Goal: Information Seeking & Learning: Find specific page/section

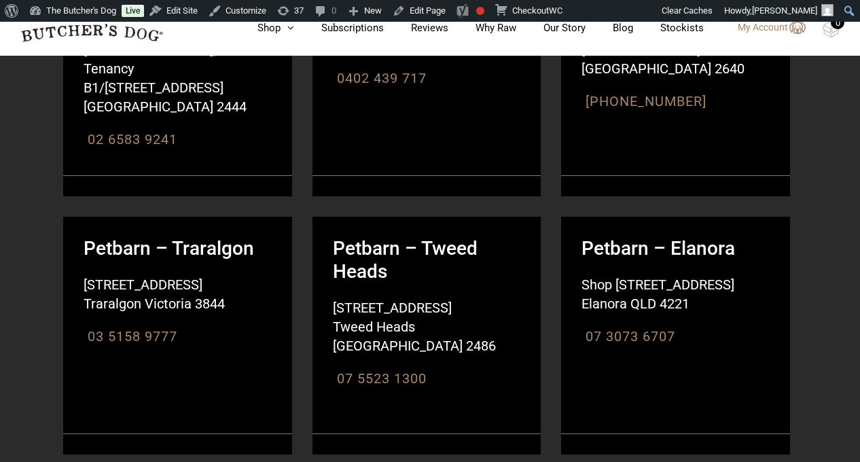
scroll to position [287, 0]
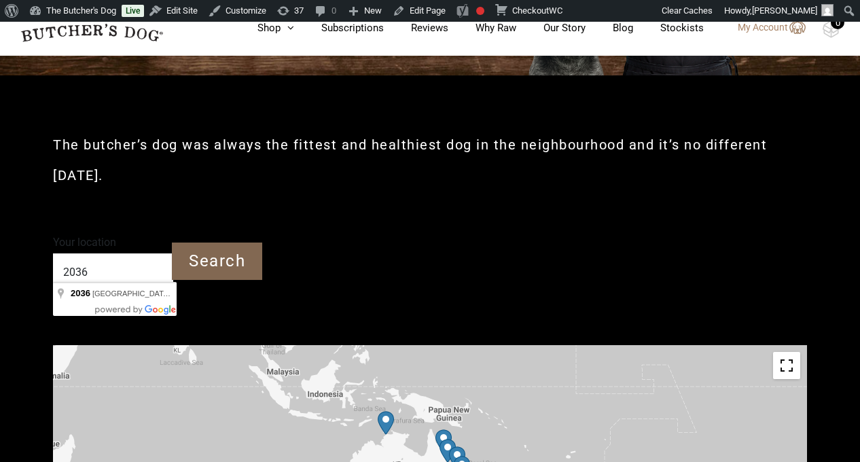
type input "2036"
click at [241, 243] on input "Search" at bounding box center [217, 261] width 90 height 37
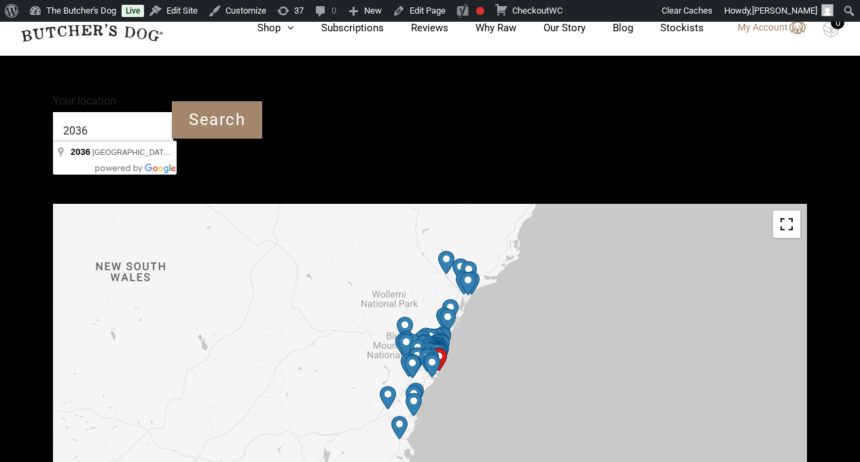
scroll to position [430, 0]
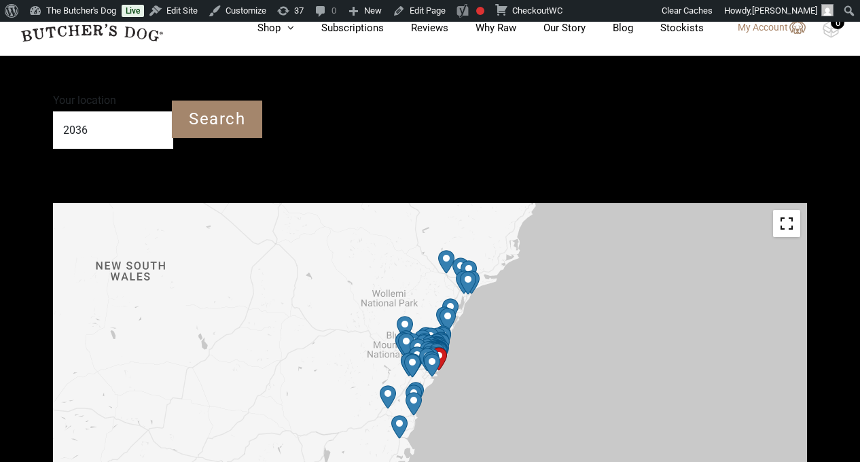
click at [442, 347] on img "Start location" at bounding box center [439, 359] width 16 height 24
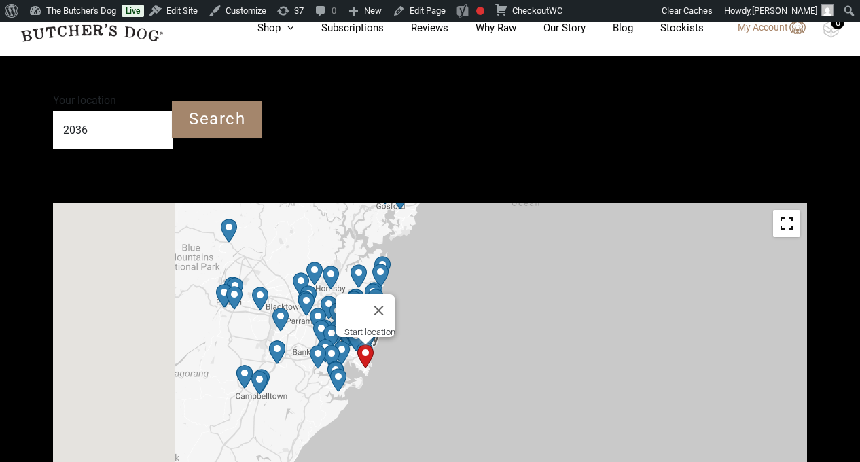
drag, startPoint x: 425, startPoint y: 339, endPoint x: 648, endPoint y: 315, distance: 224.2
click at [648, 315] on div "Start location" at bounding box center [430, 356] width 754 height 306
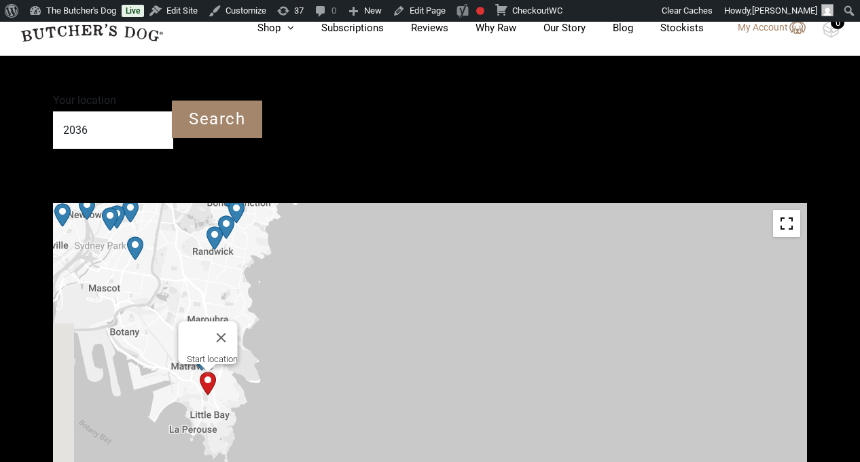
drag, startPoint x: 220, startPoint y: 341, endPoint x: 781, endPoint y: 320, distance: 561.7
click at [781, 320] on div "Start location" at bounding box center [430, 356] width 754 height 306
click at [453, 303] on div "Start location" at bounding box center [430, 356] width 754 height 306
click at [230, 321] on button "Close" at bounding box center [221, 337] width 33 height 33
click at [207, 372] on img "Start location" at bounding box center [208, 384] width 16 height 24
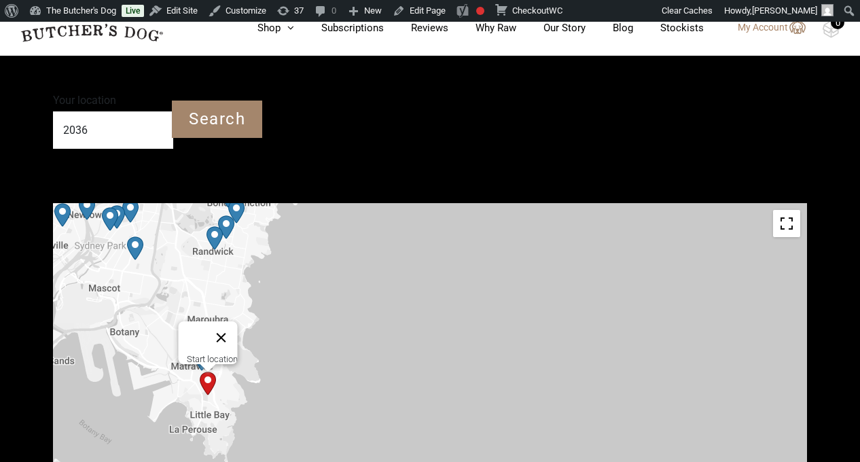
click at [228, 321] on button "Close" at bounding box center [221, 337] width 33 height 33
click at [199, 347] on img "77Paws – Matraville" at bounding box center [202, 359] width 16 height 24
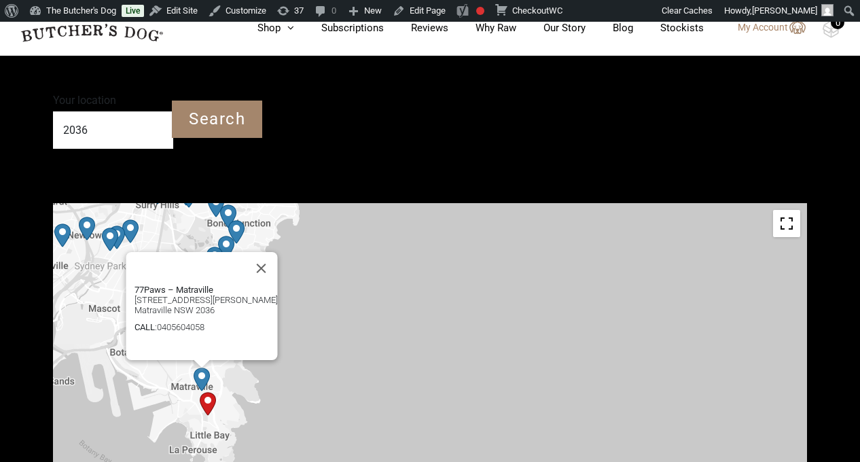
click at [398, 330] on div "77Paws – Matraville [STREET_ADDRESS][PERSON_NAME] [GEOGRAPHIC_DATA] NSW 2036 CA…" at bounding box center [430, 356] width 754 height 306
click at [251, 252] on button "Close" at bounding box center [261, 268] width 33 height 33
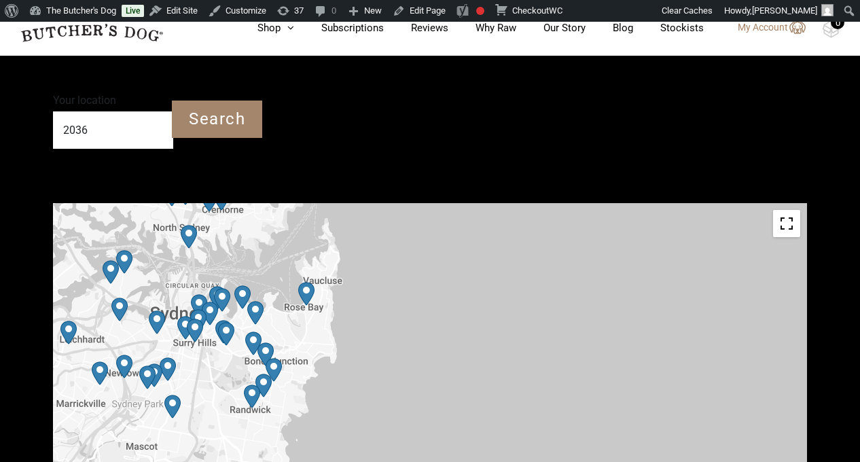
drag, startPoint x: 381, startPoint y: 279, endPoint x: 418, endPoint y: 418, distance: 144.2
click at [418, 418] on div at bounding box center [430, 356] width 754 height 306
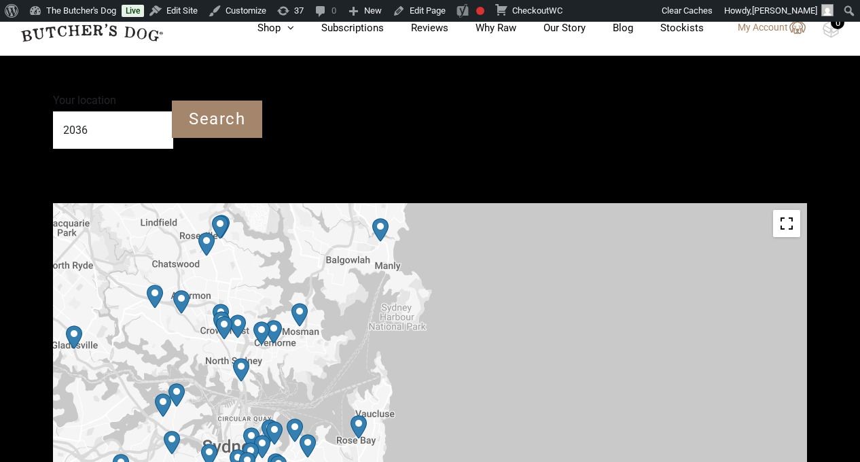
drag, startPoint x: 423, startPoint y: 285, endPoint x: 476, endPoint y: 420, distance: 145.0
click at [476, 420] on div at bounding box center [430, 356] width 754 height 306
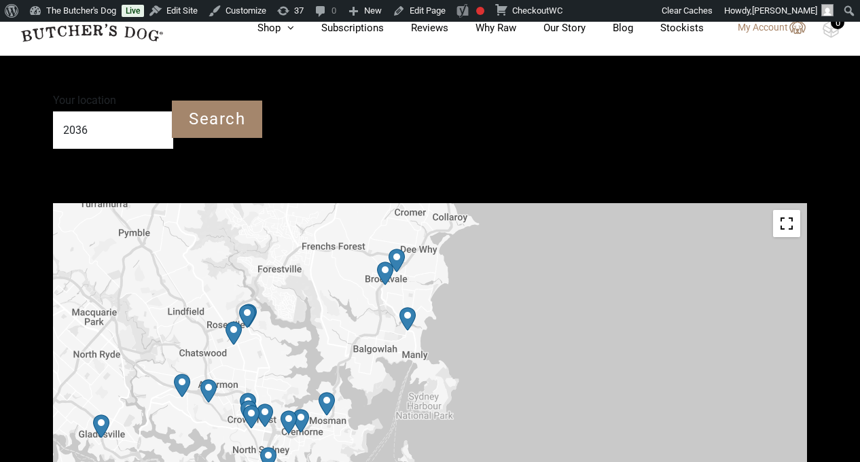
drag, startPoint x: 467, startPoint y: 309, endPoint x: 494, endPoint y: 400, distance: 94.4
click at [494, 400] on div at bounding box center [430, 356] width 754 height 306
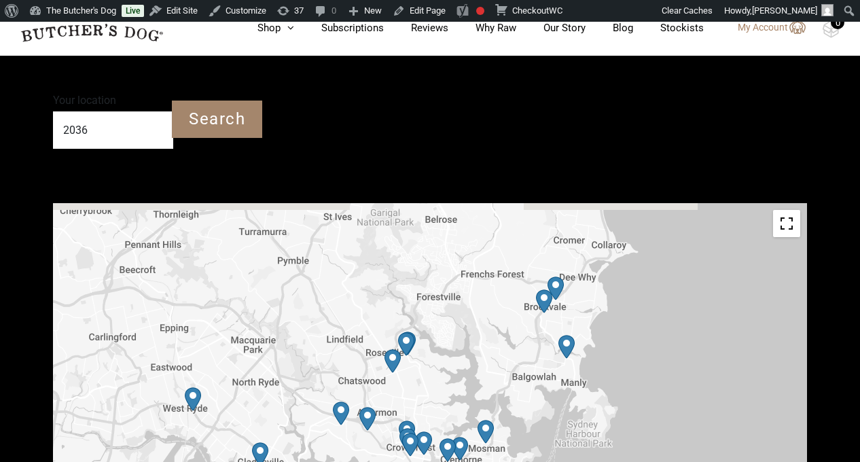
drag, startPoint x: 496, startPoint y: 304, endPoint x: 658, endPoint y: 331, distance: 164.0
click at [658, 331] on div at bounding box center [430, 356] width 754 height 306
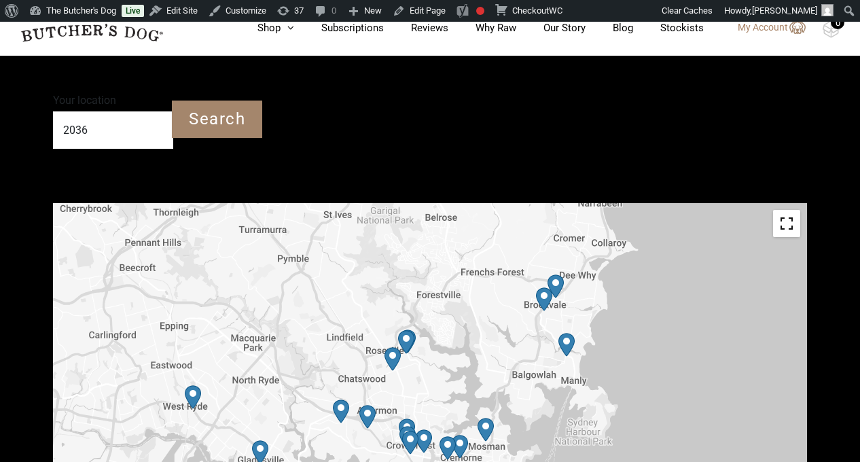
click at [195, 385] on img "Petbarn – West Ryde" at bounding box center [193, 397] width 16 height 24
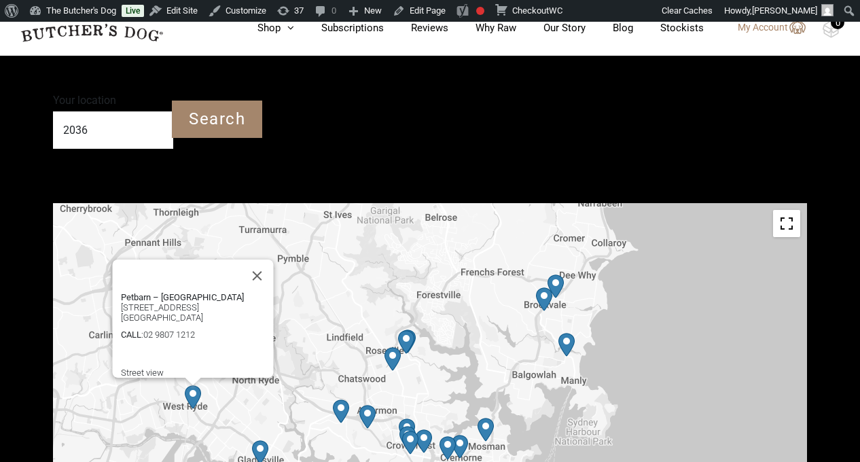
click at [264, 440] on img "Petbarn – Gladesville" at bounding box center [260, 452] width 16 height 24
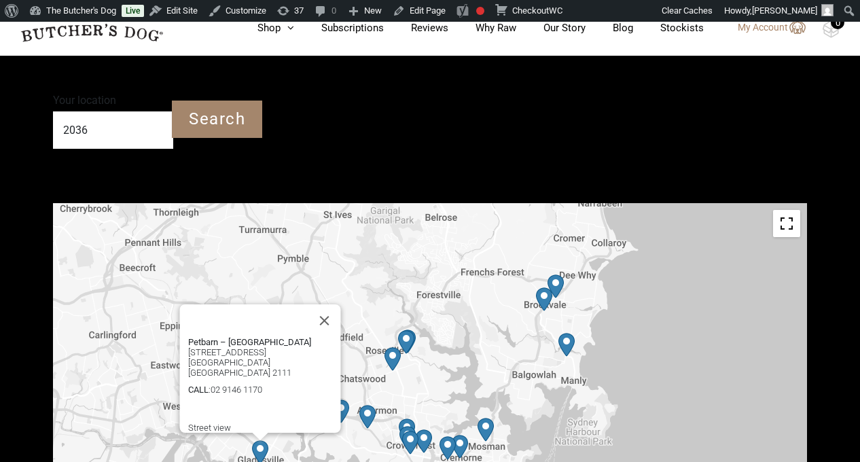
click at [669, 283] on div "Petbarn – [GEOGRAPHIC_DATA] [STREET_ADDRESS] [GEOGRAPHIC_DATA] [GEOGRAPHIC_DATA…" at bounding box center [430, 356] width 754 height 306
click at [331, 304] on button "Close" at bounding box center [325, 320] width 33 height 33
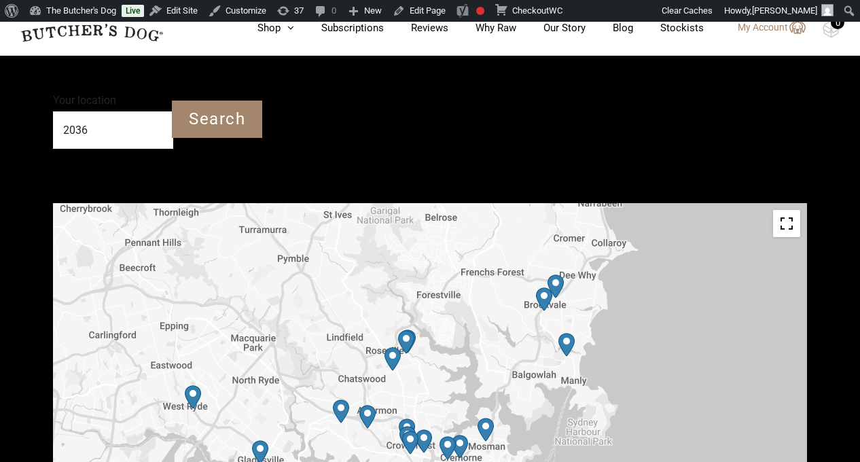
click at [343, 400] on img "PetO Lane Cove" at bounding box center [341, 412] width 16 height 24
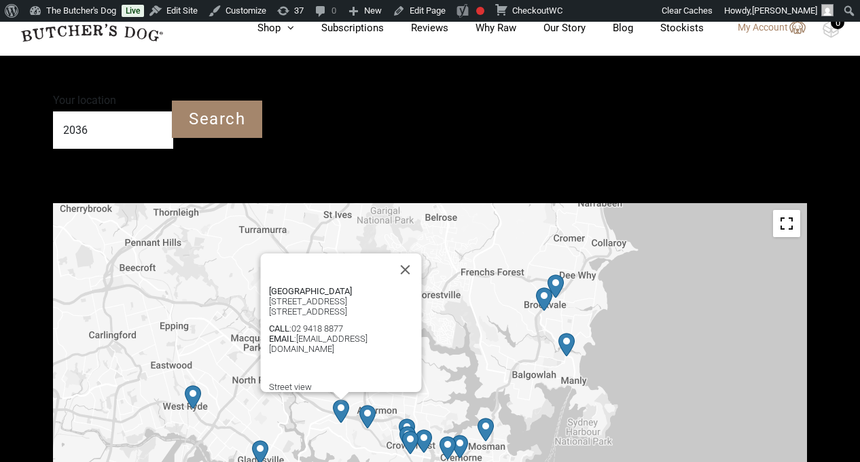
click at [682, 348] on div "[GEOGRAPHIC_DATA] [STREET_ADDRESS] [STREET_ADDRESS] CALL : [PHONE_NUMBER] EMAIL…" at bounding box center [430, 356] width 754 height 306
click at [407, 253] on button "Close" at bounding box center [405, 269] width 33 height 33
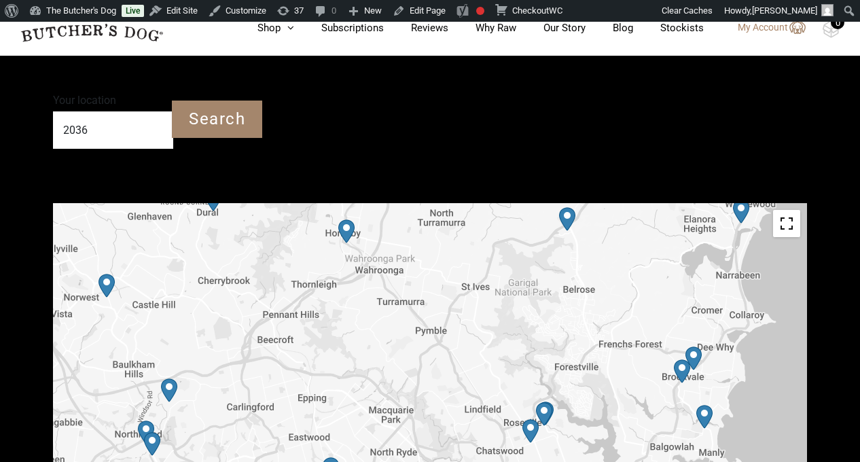
drag, startPoint x: 664, startPoint y: 319, endPoint x: 804, endPoint y: 391, distance: 157.4
click at [804, 391] on div at bounding box center [430, 356] width 754 height 306
click at [150, 432] on img "Petbarn – North Parramatta" at bounding box center [152, 444] width 16 height 24
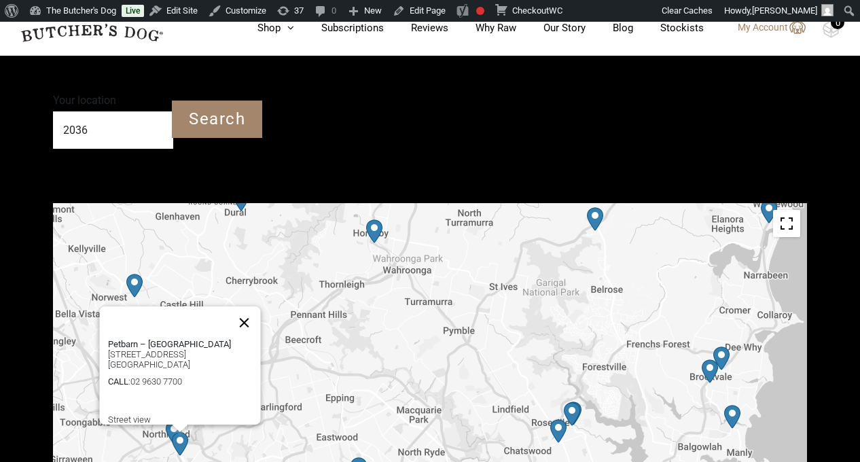
click at [249, 306] on button "Close" at bounding box center [244, 322] width 33 height 33
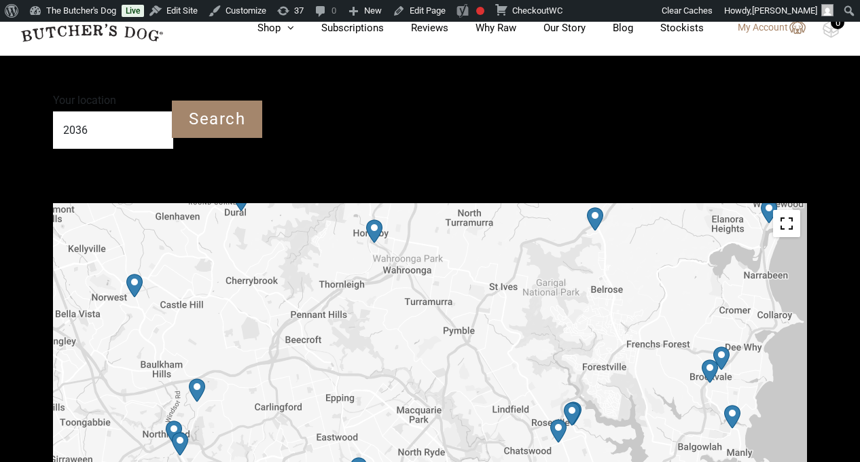
click at [130, 274] on img "Petbarn – Castle Hill" at bounding box center [134, 286] width 16 height 24
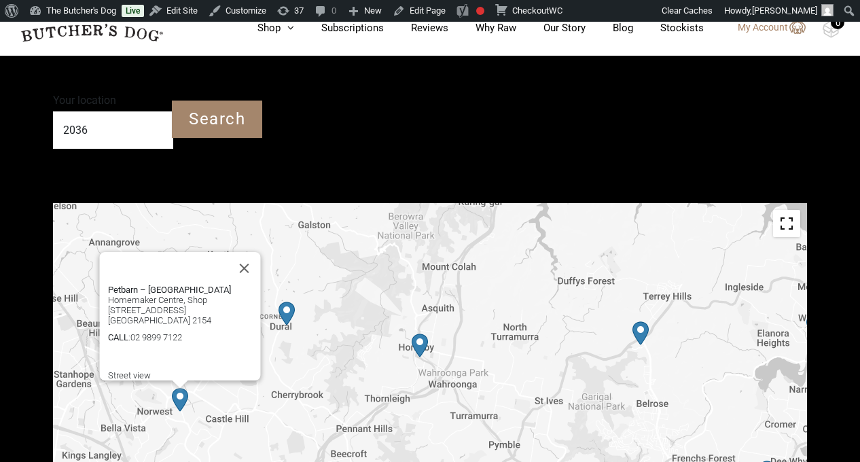
click at [365, 109] on div "Your location 2036 Search" at bounding box center [209, 119] width 313 height 59
click at [251, 252] on button "Close" at bounding box center [244, 268] width 33 height 33
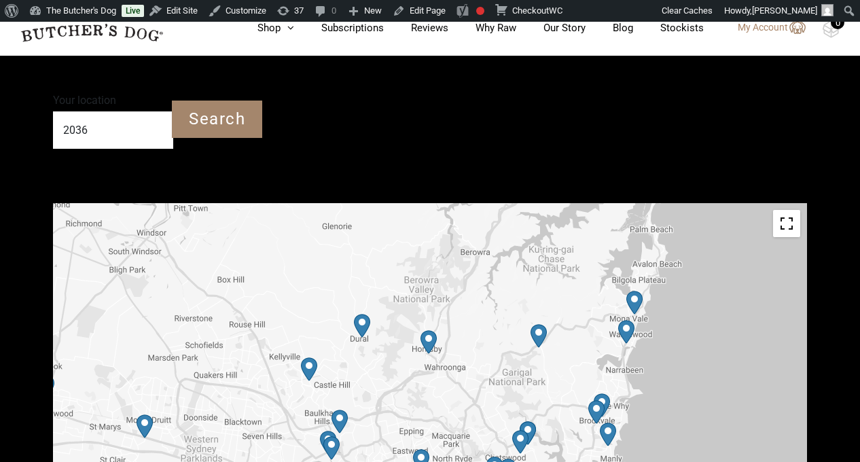
click at [424, 449] on img "Petbarn – West Ryde" at bounding box center [421, 461] width 16 height 24
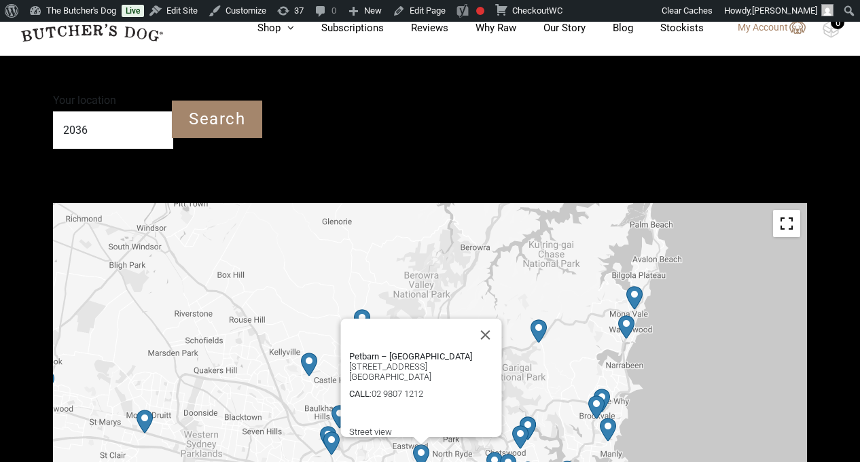
click at [325, 432] on img "Petbarn – North Parramatta" at bounding box center [331, 444] width 16 height 24
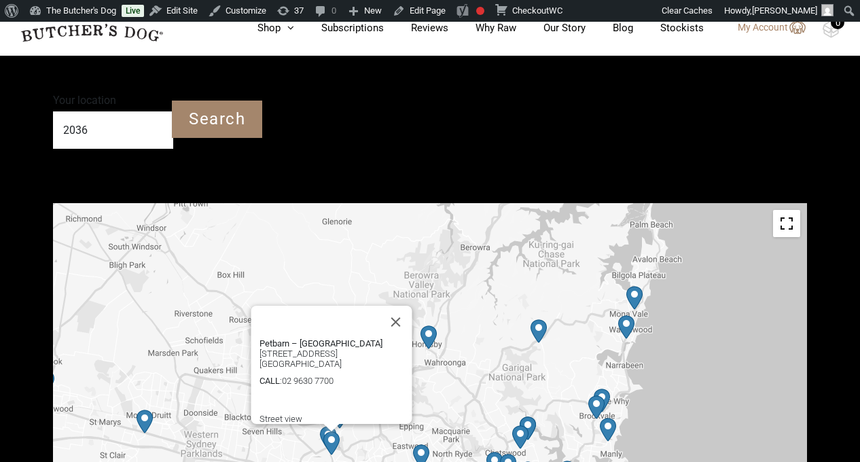
click at [334, 432] on img "Petbarn – North Parramatta" at bounding box center [331, 444] width 16 height 24
click at [404, 306] on button "Close" at bounding box center [396, 322] width 33 height 33
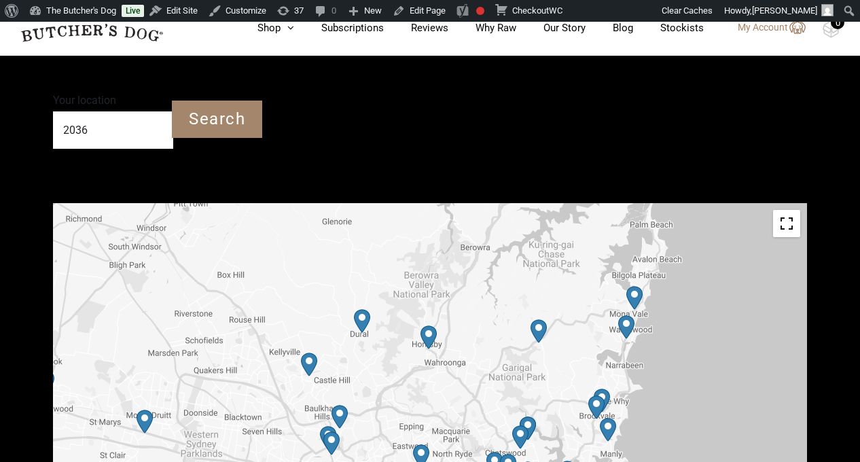
click at [328, 426] on img "PetO Northmead" at bounding box center [328, 438] width 16 height 24
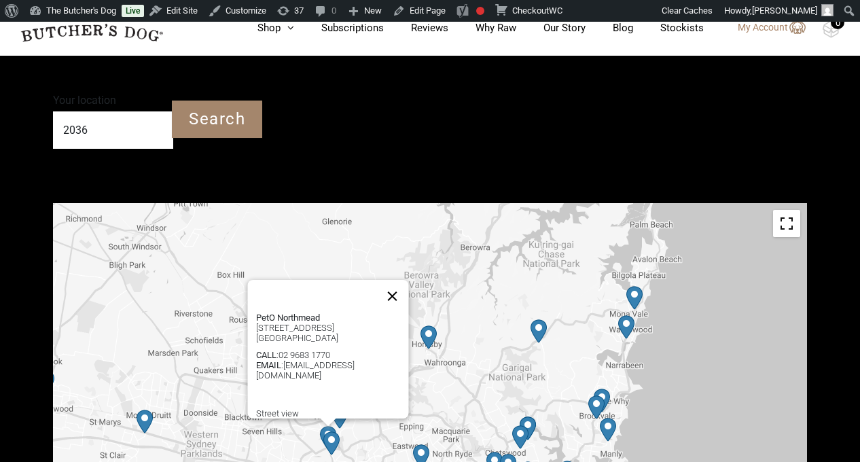
click at [396, 280] on button "Close" at bounding box center [392, 296] width 33 height 33
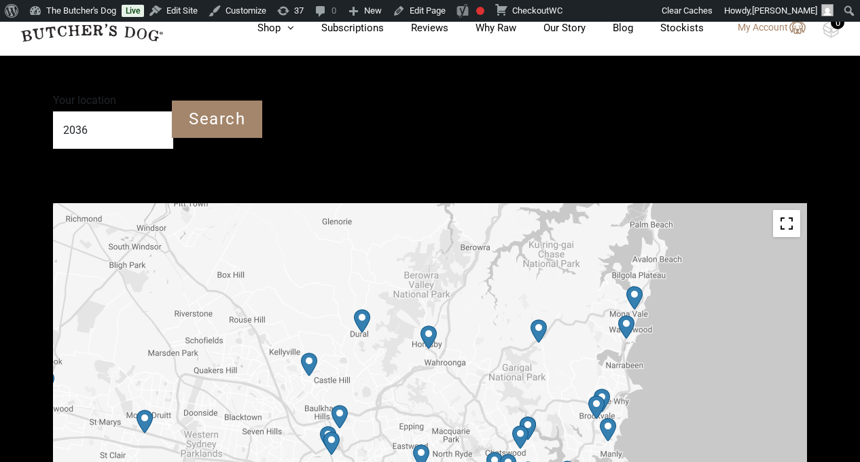
click at [421, 444] on img "Petbarn – West Ryde" at bounding box center [421, 456] width 16 height 24
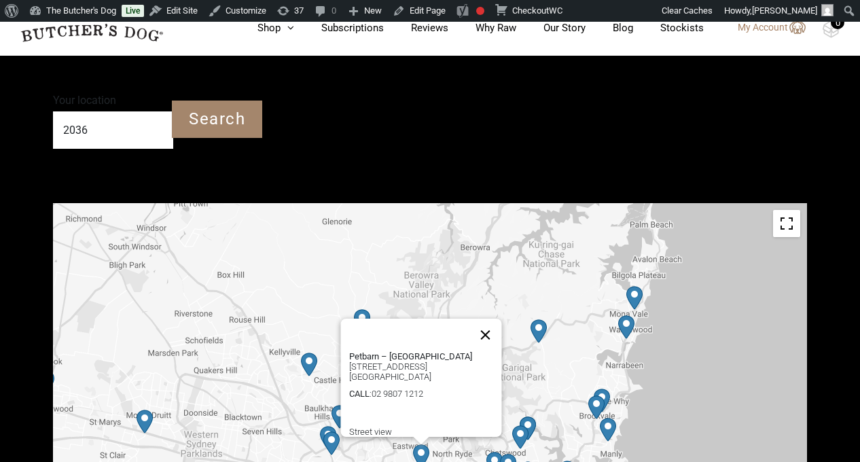
click at [490, 319] on button "Close" at bounding box center [486, 335] width 33 height 33
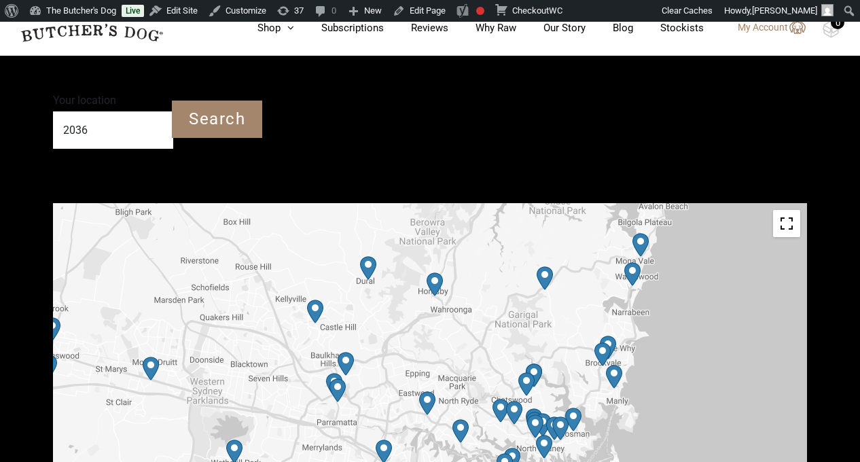
drag, startPoint x: 490, startPoint y: 327, endPoint x: 495, endPoint y: 268, distance: 59.3
click at [495, 268] on div at bounding box center [430, 356] width 754 height 306
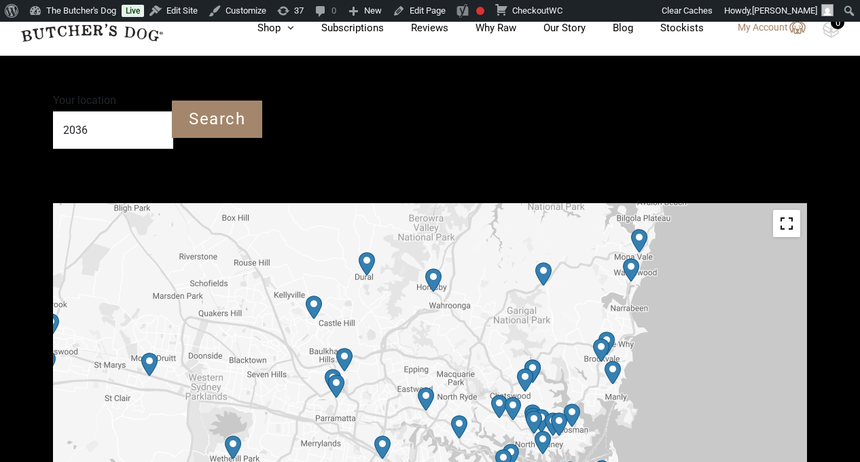
click at [461, 415] on img "Petbarn – Gladesville" at bounding box center [459, 427] width 16 height 24
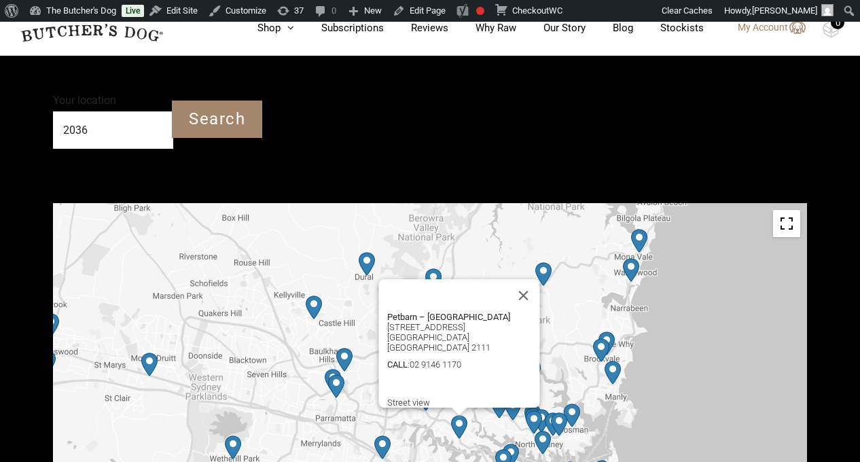
click at [386, 436] on img "PetO Lidcombe" at bounding box center [382, 448] width 16 height 24
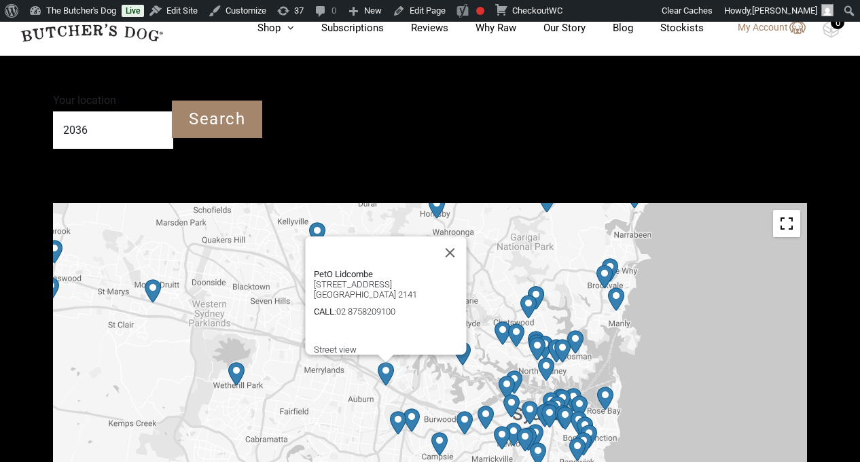
drag, startPoint x: 449, startPoint y: 432, endPoint x: 453, endPoint y: 355, distance: 76.9
click at [453, 355] on div "PetO Lidcombe [STREET_ADDRESS] [GEOGRAPHIC_DATA] NSW 2141 CALL : [PHONE_NUMBER]…" at bounding box center [430, 356] width 754 height 306
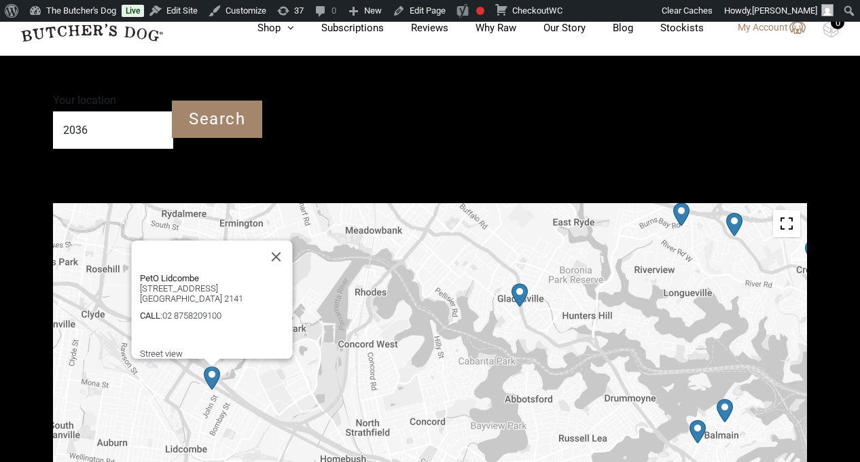
drag, startPoint x: 478, startPoint y: 382, endPoint x: 582, endPoint y: 467, distance: 134.8
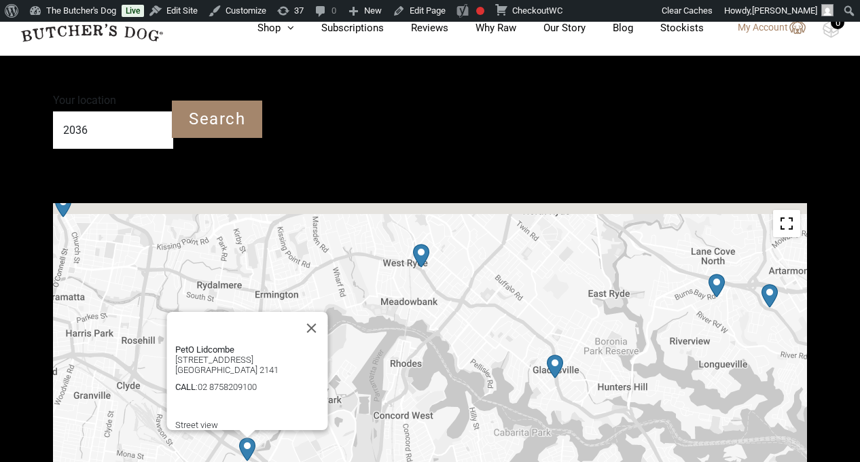
drag, startPoint x: 504, startPoint y: 333, endPoint x: 540, endPoint y: 407, distance: 82.4
click at [540, 407] on div "PetO Lidcombe [STREET_ADDRESS] [GEOGRAPHIC_DATA] NSW 2141 CALL : [PHONE_NUMBER]…" at bounding box center [430, 356] width 754 height 306
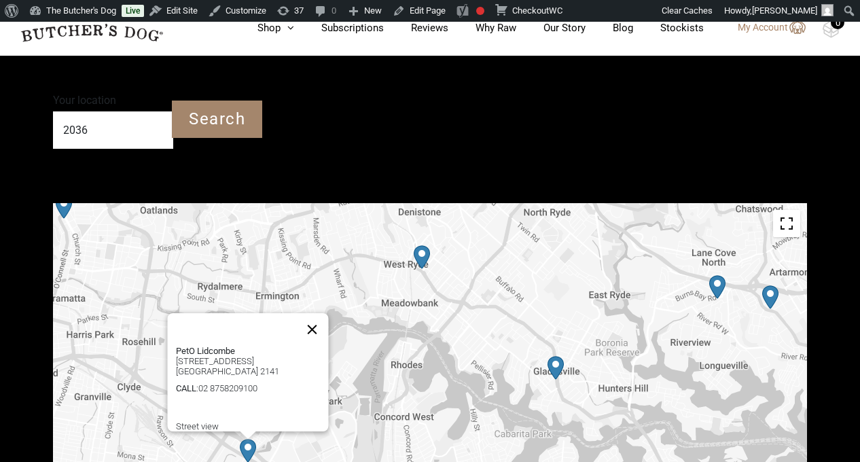
click at [323, 313] on button "Close" at bounding box center [312, 329] width 33 height 33
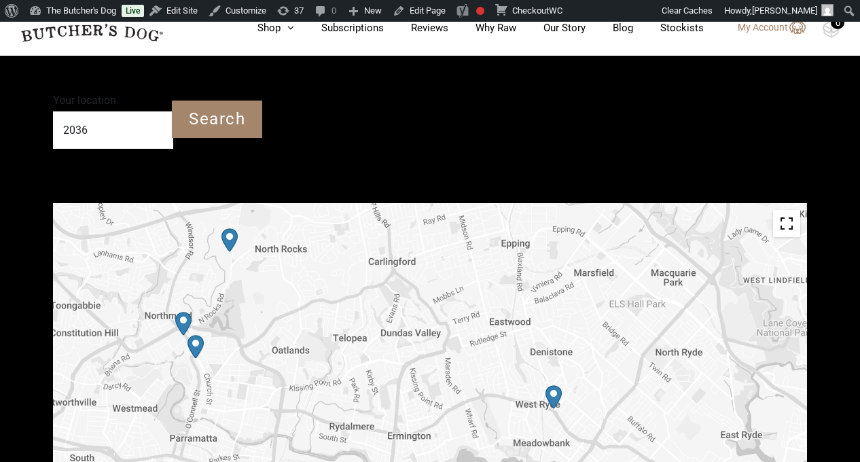
drag, startPoint x: 472, startPoint y: 319, endPoint x: 561, endPoint y: 444, distance: 152.6
click at [234, 228] on img "77Paws – North Rocks" at bounding box center [230, 240] width 16 height 24
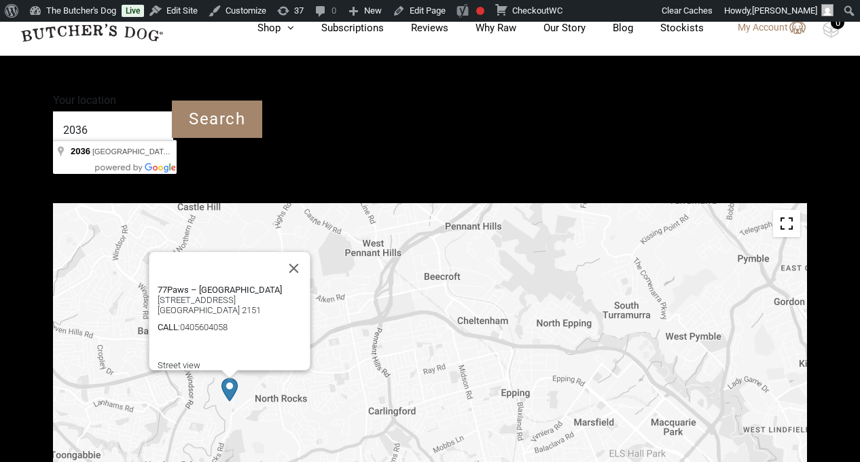
click at [111, 111] on input "2036" at bounding box center [113, 129] width 120 height 37
drag, startPoint x: 111, startPoint y: 98, endPoint x: 31, endPoint y: 90, distance: 79.9
click at [298, 252] on button "Close" at bounding box center [294, 268] width 33 height 33
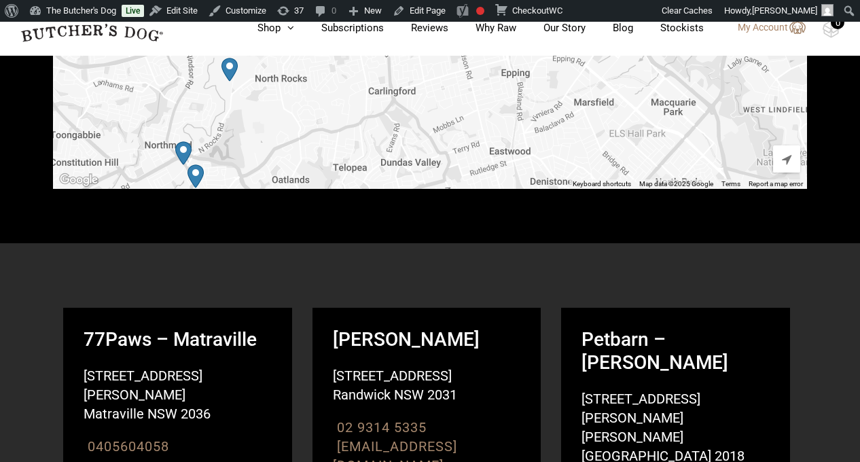
scroll to position [957, 0]
